Goal: Information Seeking & Learning: Learn about a topic

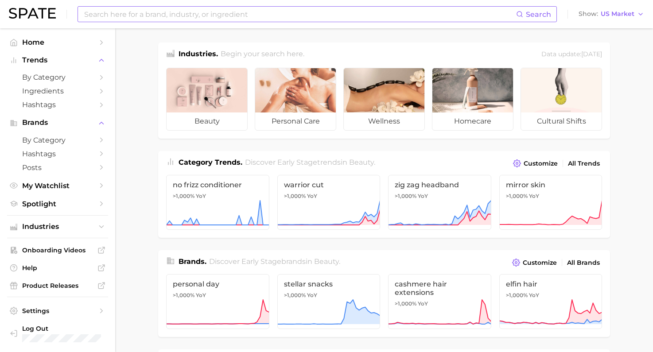
click at [152, 14] on input at bounding box center [299, 14] width 433 height 15
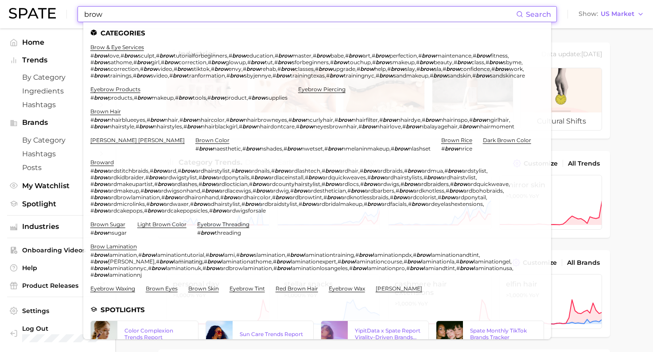
click at [108, 12] on input "brow" at bounding box center [299, 14] width 433 height 15
drag, startPoint x: 106, startPoint y: 16, endPoint x: 67, endPoint y: 13, distance: 39.1
click at [67, 13] on div "brow Search Categories brow & eye services # brow love , # brow sculpt , # brow…" at bounding box center [326, 14] width 635 height 28
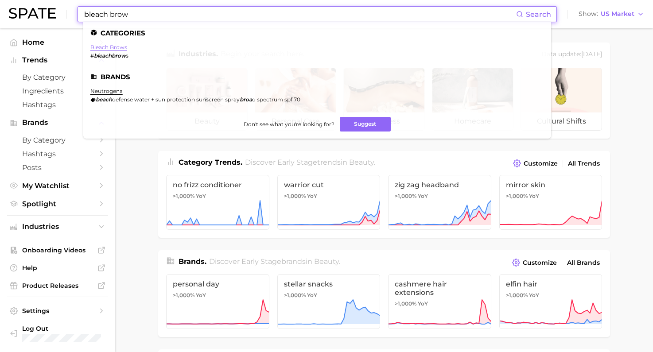
type input "bleach brow"
click at [106, 46] on link "bleach brows" at bounding box center [108, 47] width 37 height 7
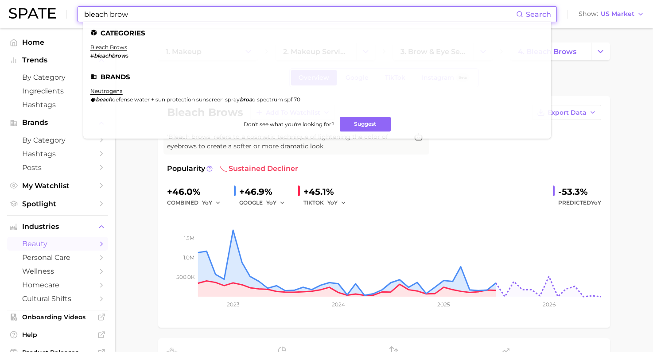
click at [104, 15] on input "bleach brow" at bounding box center [299, 14] width 433 height 15
click at [105, 16] on input "bleach brow" at bounding box center [299, 14] width 433 height 15
click at [105, 13] on input "bleach brow" at bounding box center [299, 14] width 433 height 15
click at [108, 15] on input "bleach brow" at bounding box center [299, 14] width 433 height 15
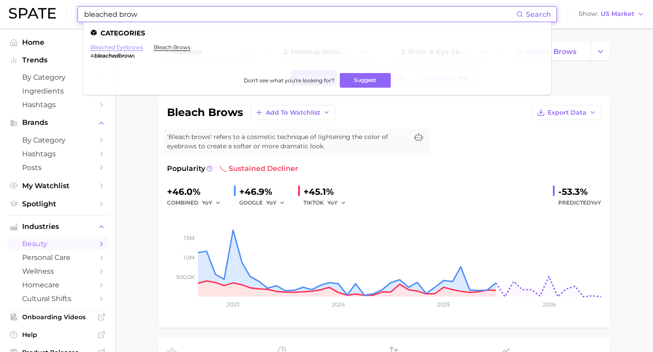
click at [117, 45] on link "bleached eyebrows" at bounding box center [116, 47] width 53 height 7
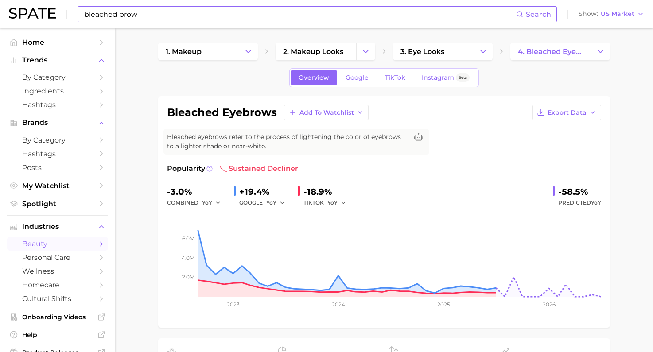
click at [114, 12] on input "bleached brow" at bounding box center [299, 14] width 433 height 15
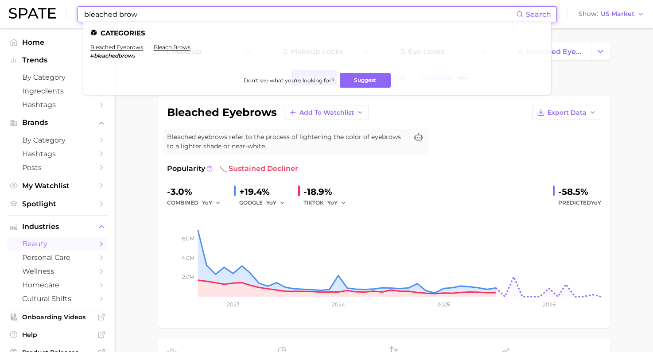
click at [115, 12] on input "bleached brow" at bounding box center [299, 14] width 433 height 15
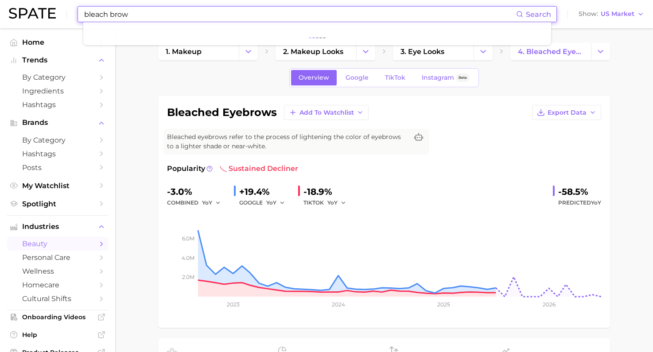
click at [138, 16] on input "bleach brow" at bounding box center [299, 14] width 433 height 15
type input "bleach brow"
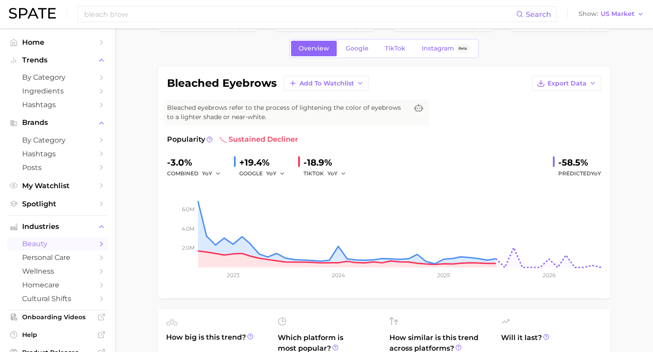
scroll to position [44, 0]
